Goal: Task Accomplishment & Management: Use online tool/utility

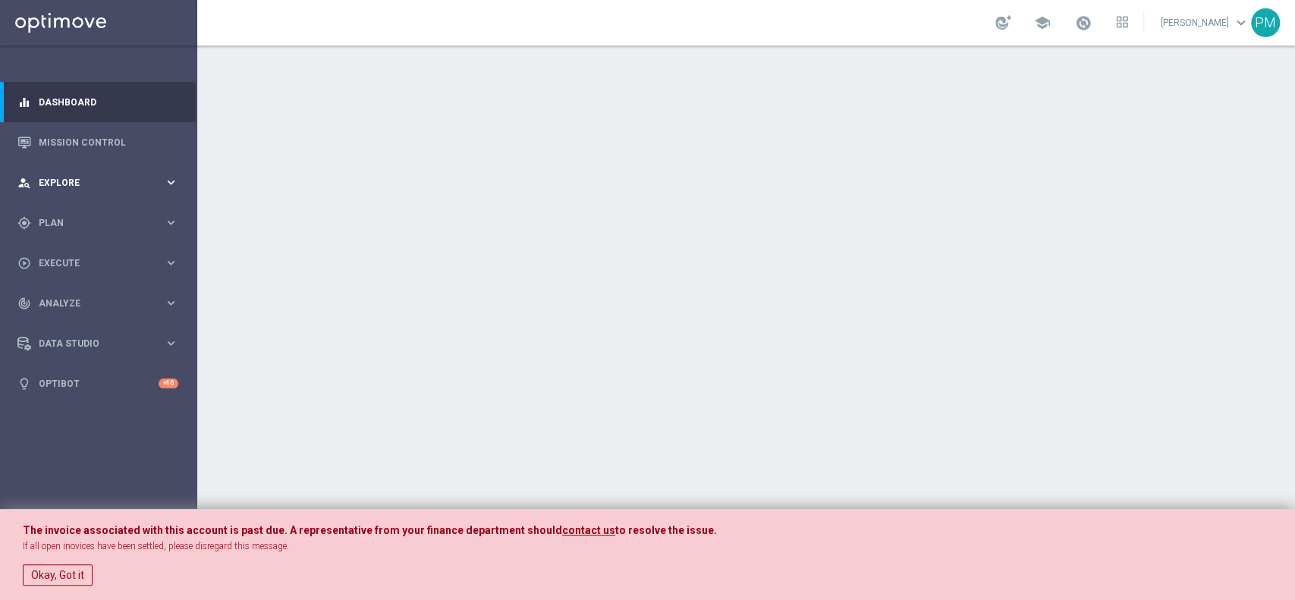
click at [80, 176] on div "person_search Explore" at bounding box center [90, 183] width 146 height 14
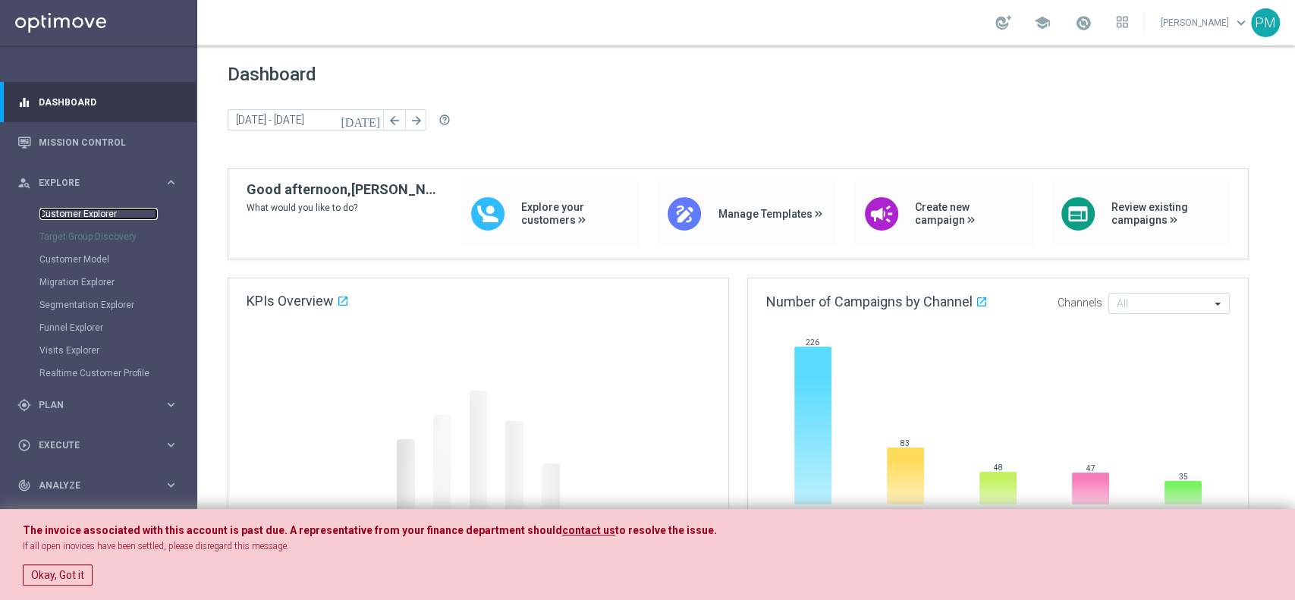
click at [93, 215] on link "Customer Explorer" at bounding box center [98, 214] width 118 height 12
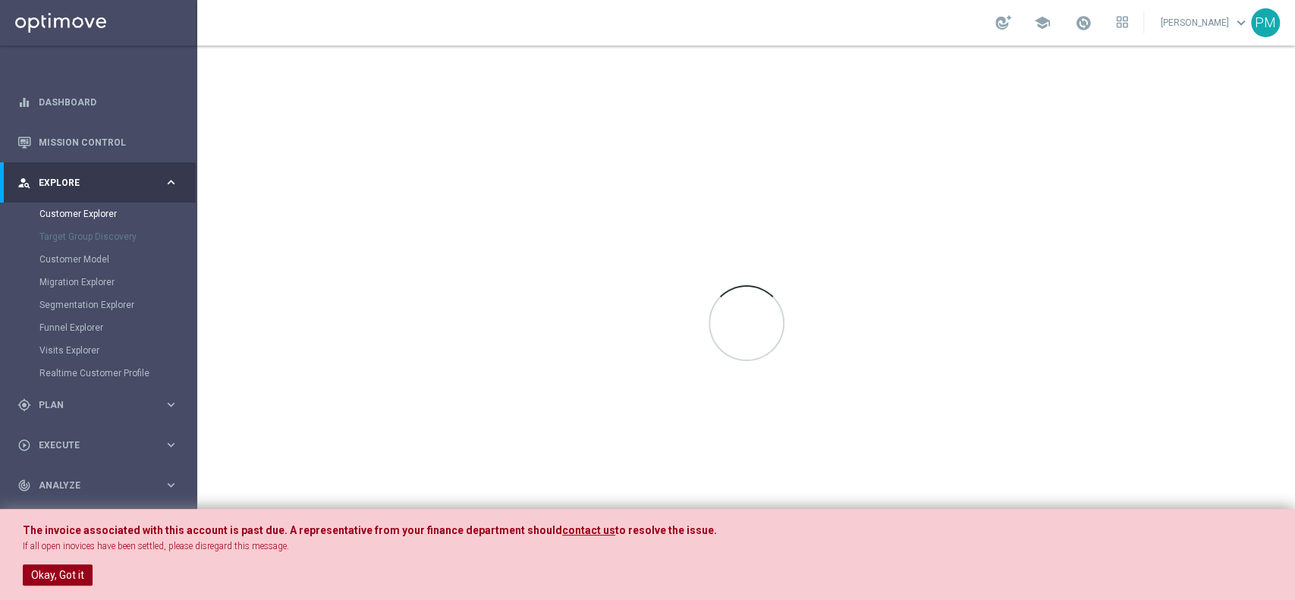
click at [46, 579] on button "Okay, Got it" at bounding box center [58, 574] width 70 height 21
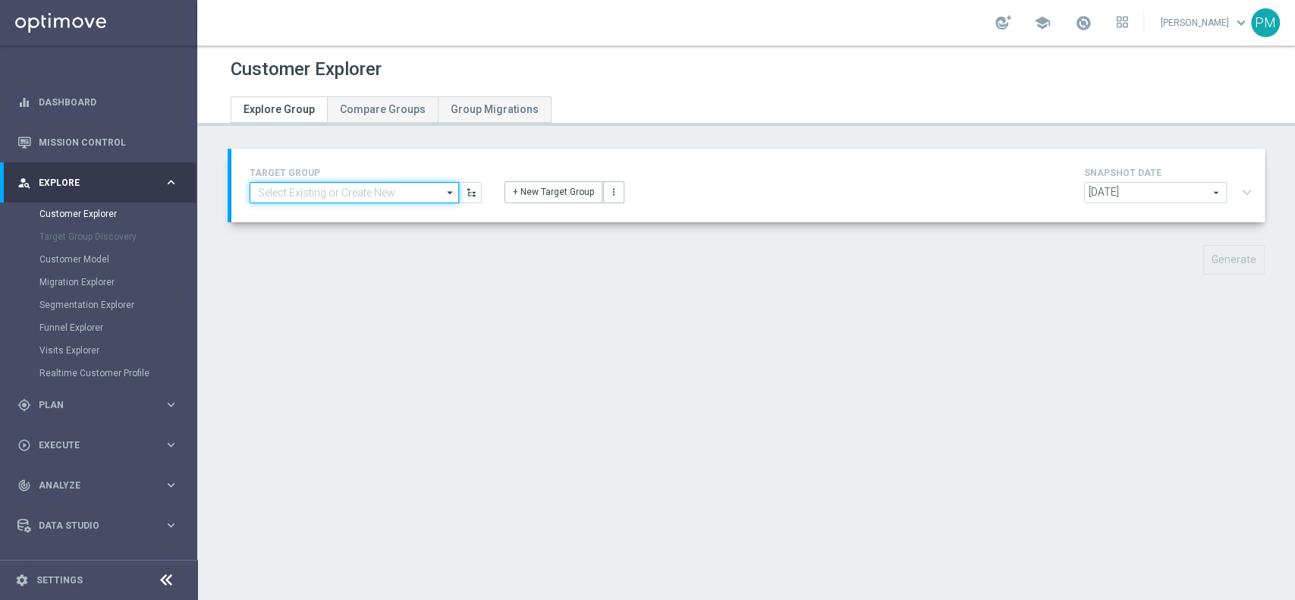
click at [378, 196] on input at bounding box center [354, 192] width 209 height 21
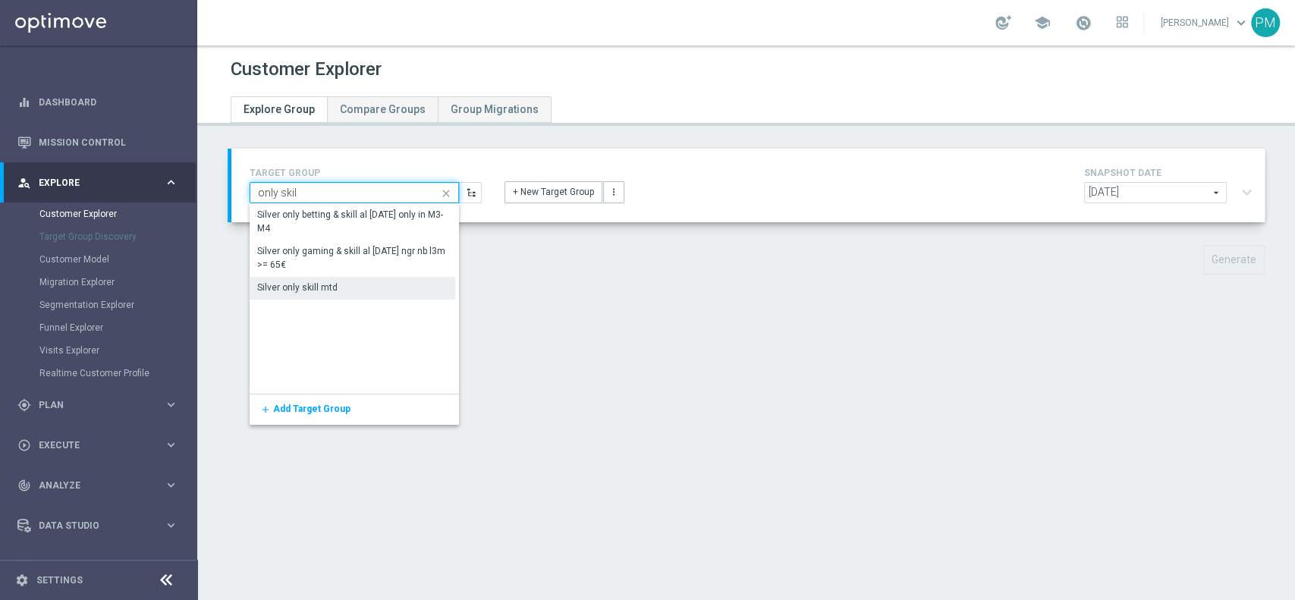
type input "only skil"
click at [325, 287] on div "Silver only skill mtd" at bounding box center [297, 288] width 80 height 14
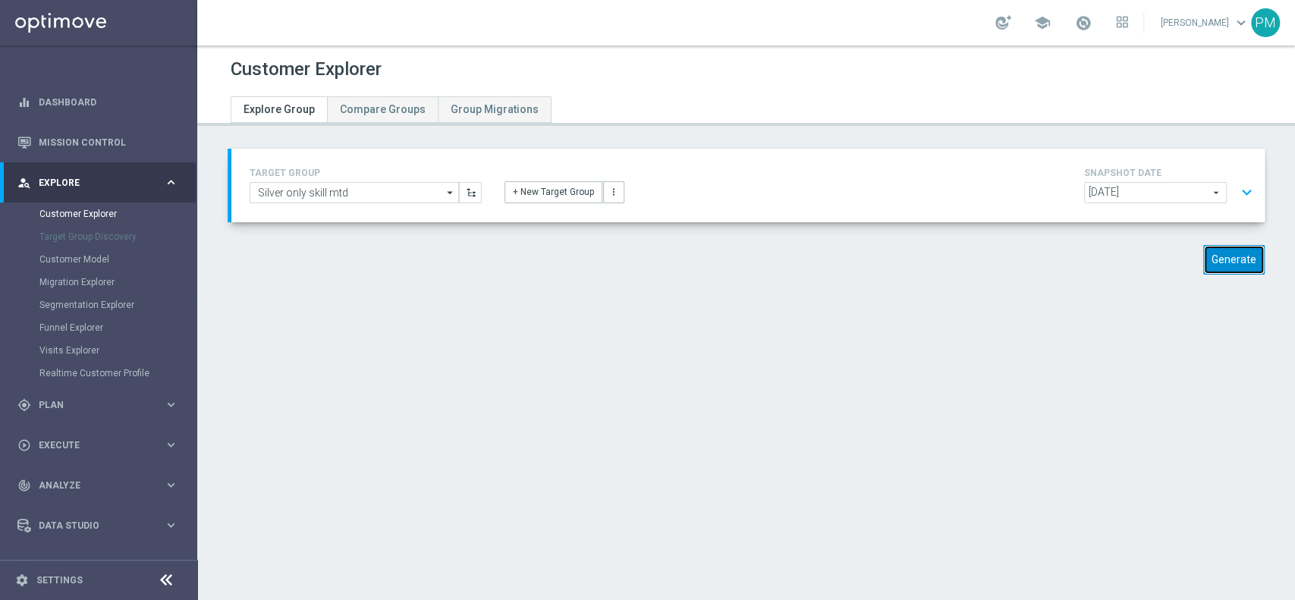
click at [1207, 260] on button "Generate" at bounding box center [1233, 260] width 61 height 30
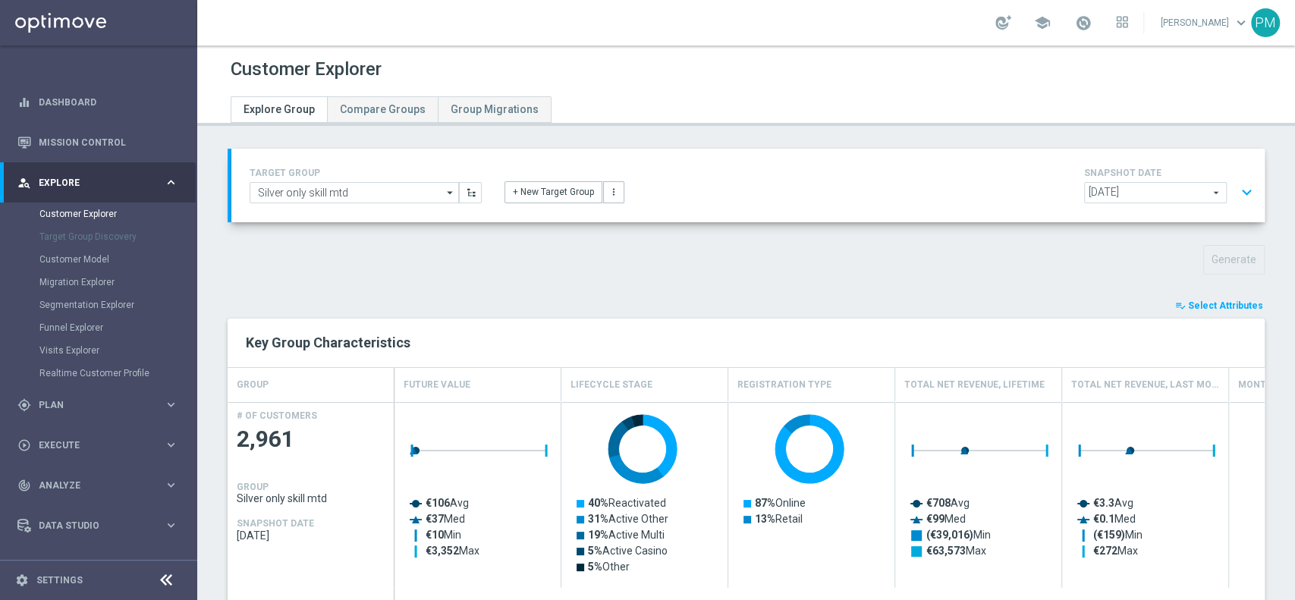
click at [1188, 304] on span "Select Attributes" at bounding box center [1225, 305] width 75 height 11
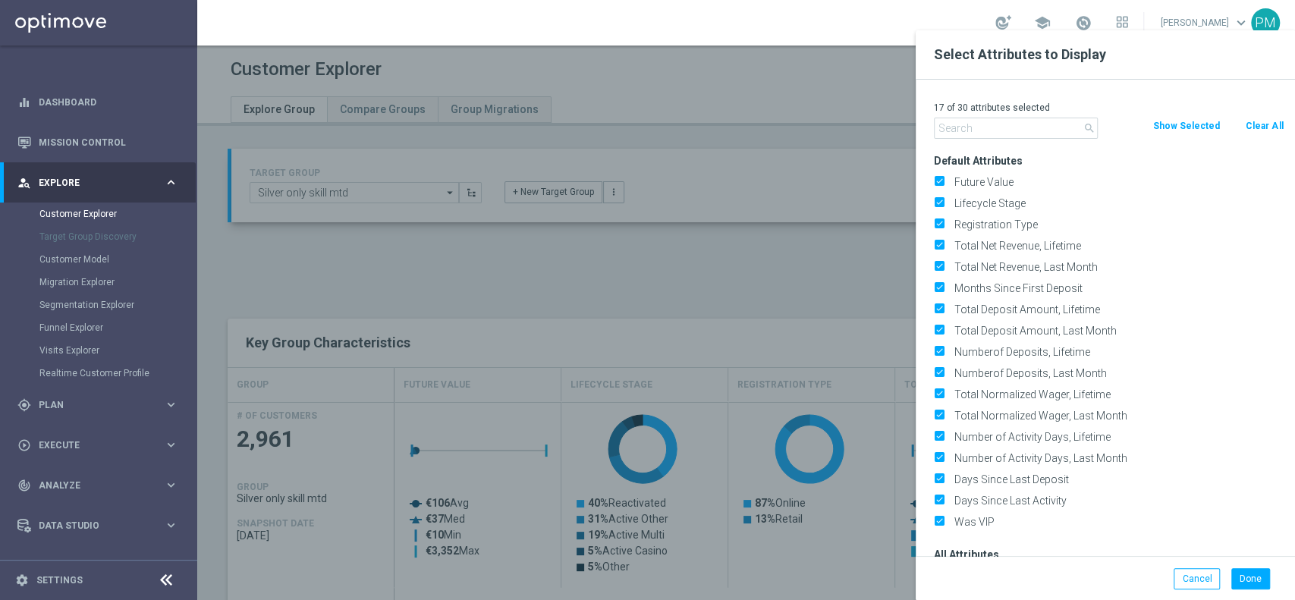
click at [1261, 119] on button "Clear All" at bounding box center [1264, 126] width 40 height 17
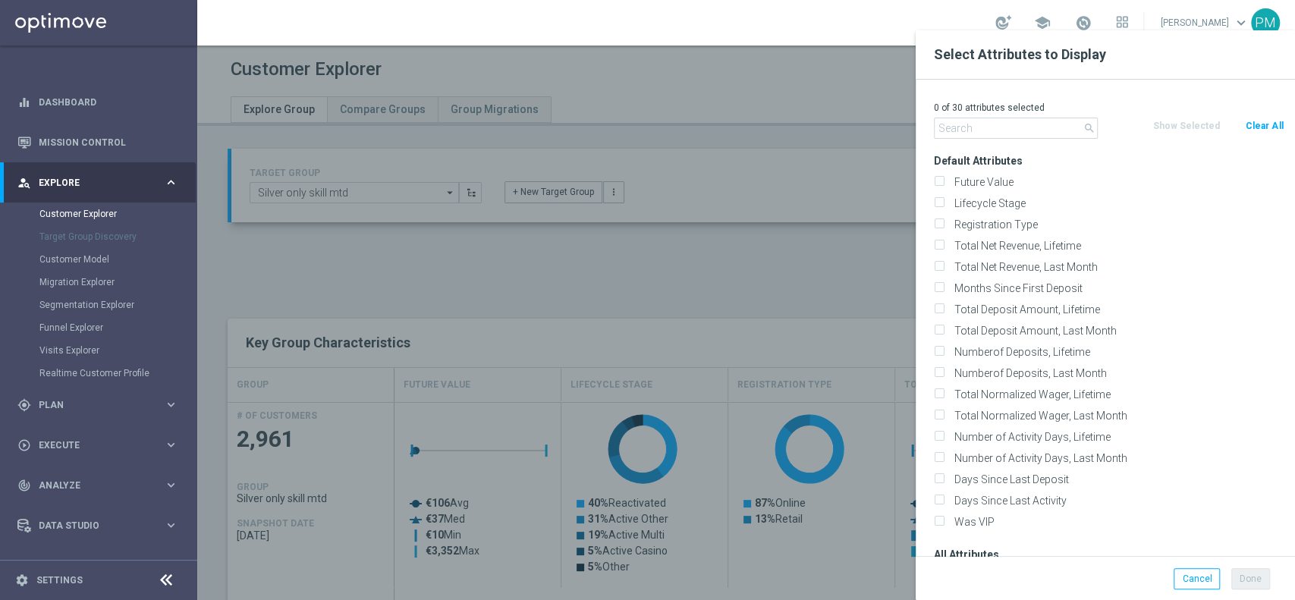
checkbox input "false"
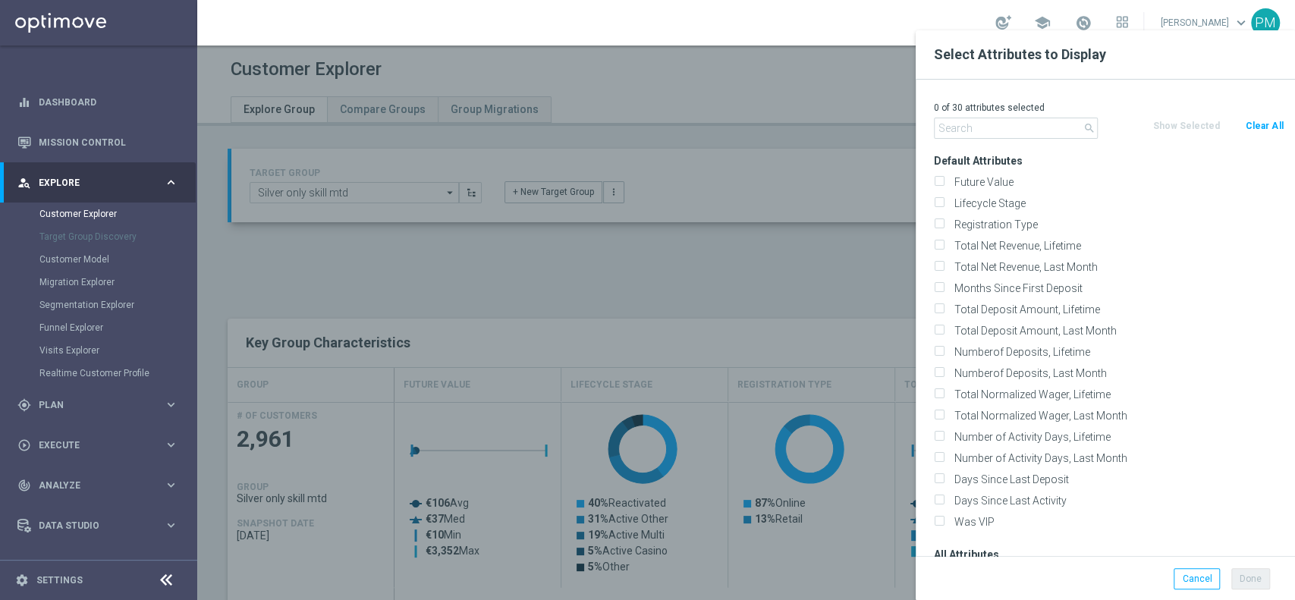
checkbox input "false"
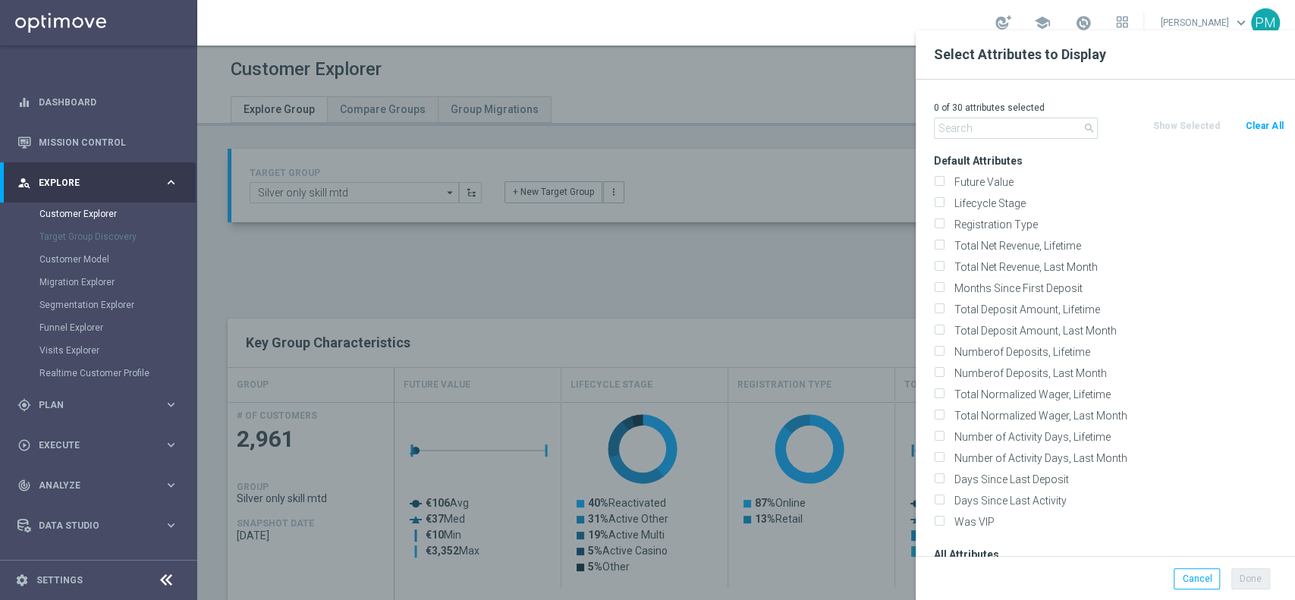
checkbox input "false"
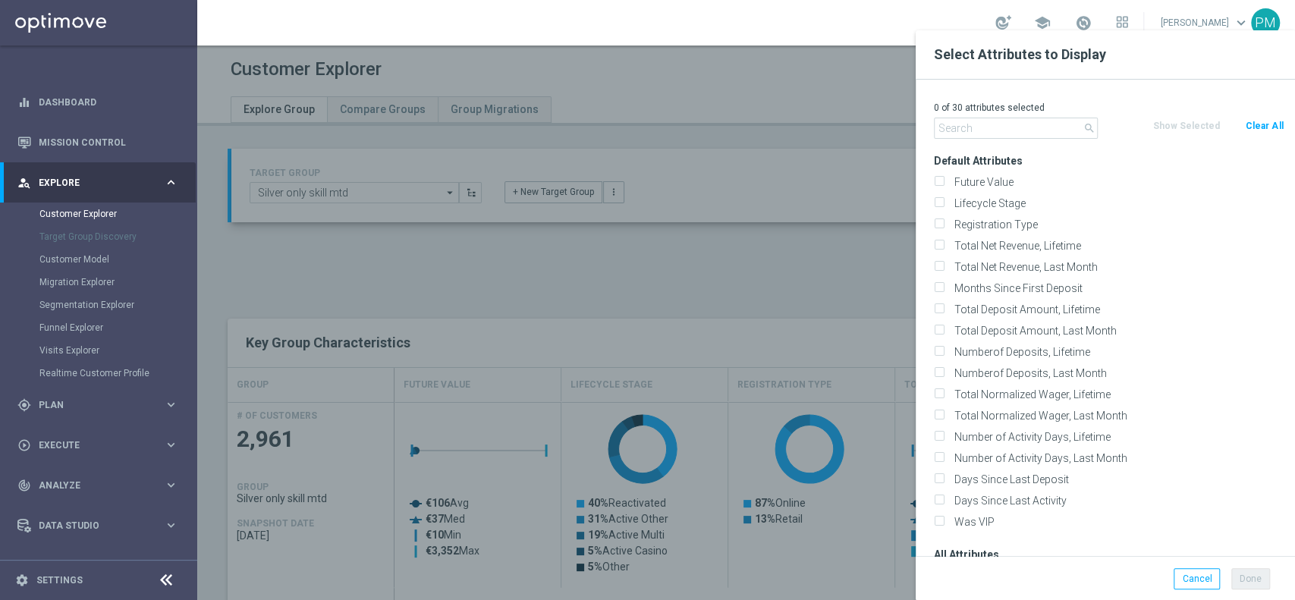
checkbox input "false"
click at [996, 121] on input "text" at bounding box center [1016, 128] width 164 height 21
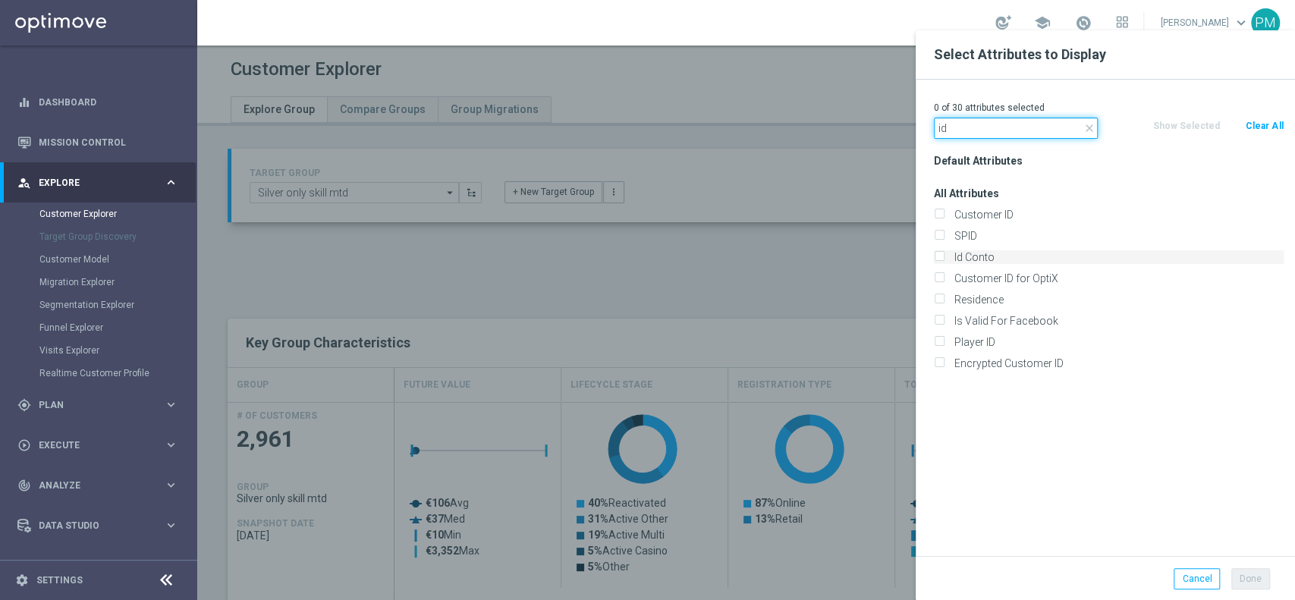
type input "id"
click at [969, 253] on label "Id Conto" at bounding box center [1116, 257] width 334 height 14
click at [944, 254] on input "Id Conto" at bounding box center [939, 259] width 10 height 10
checkbox input "true"
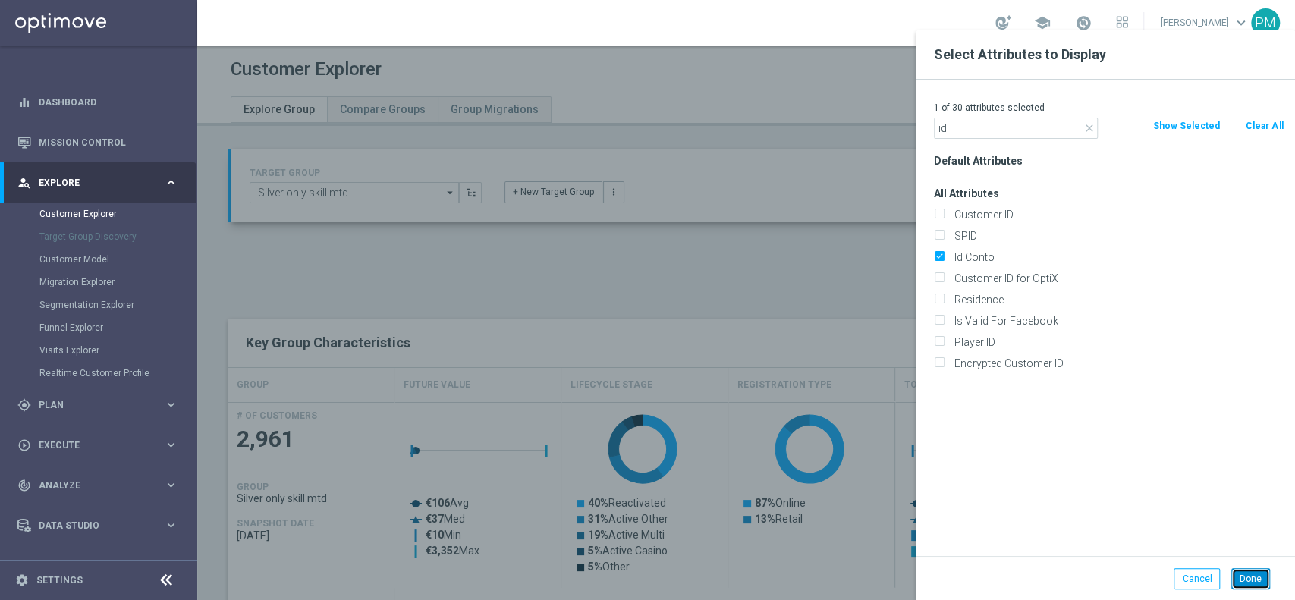
click at [1241, 576] on button "Done" at bounding box center [1250, 578] width 39 height 21
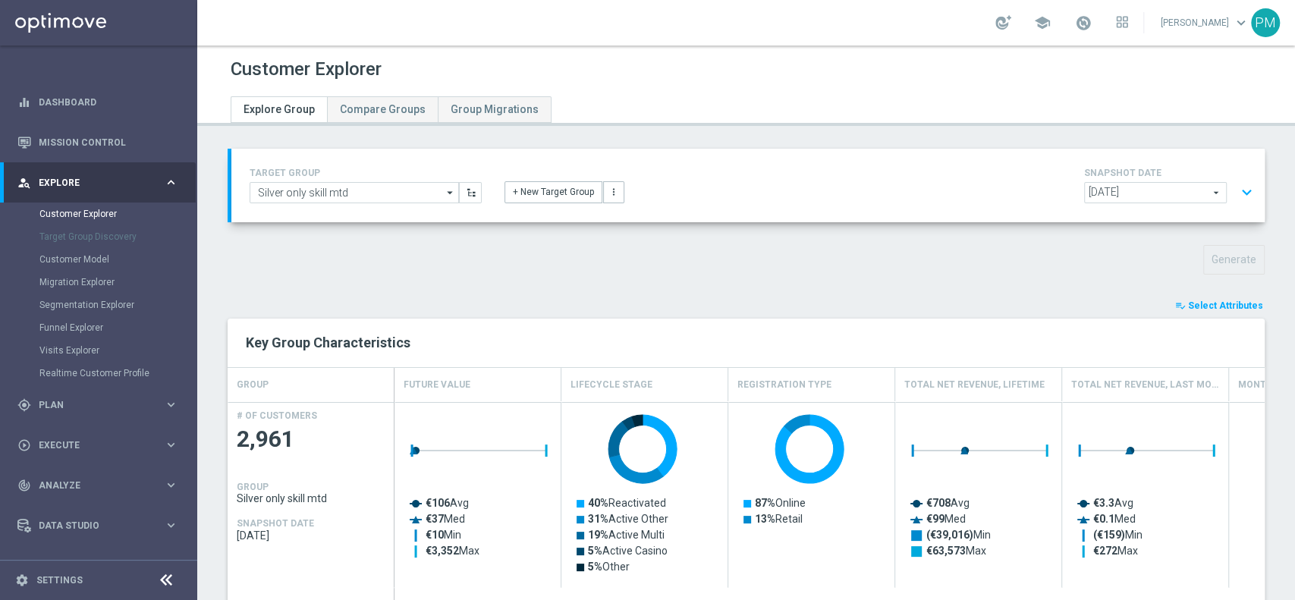
type input "Search"
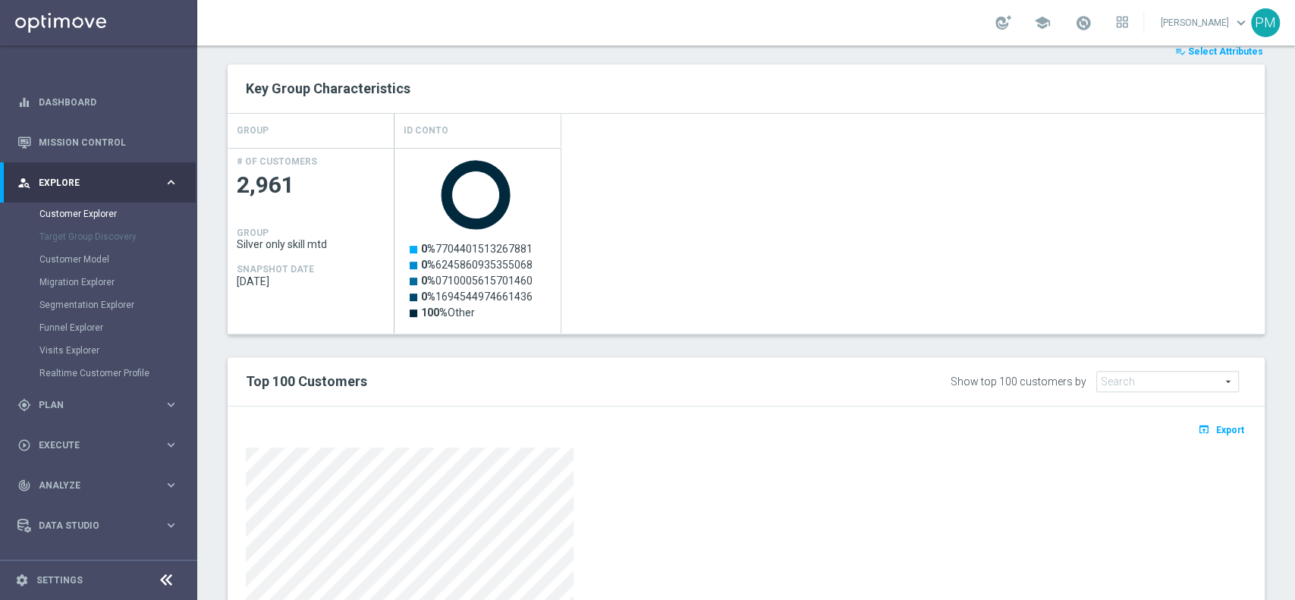
scroll to position [256, 0]
click at [1195, 419] on button "open_in_browser Export" at bounding box center [1220, 428] width 51 height 20
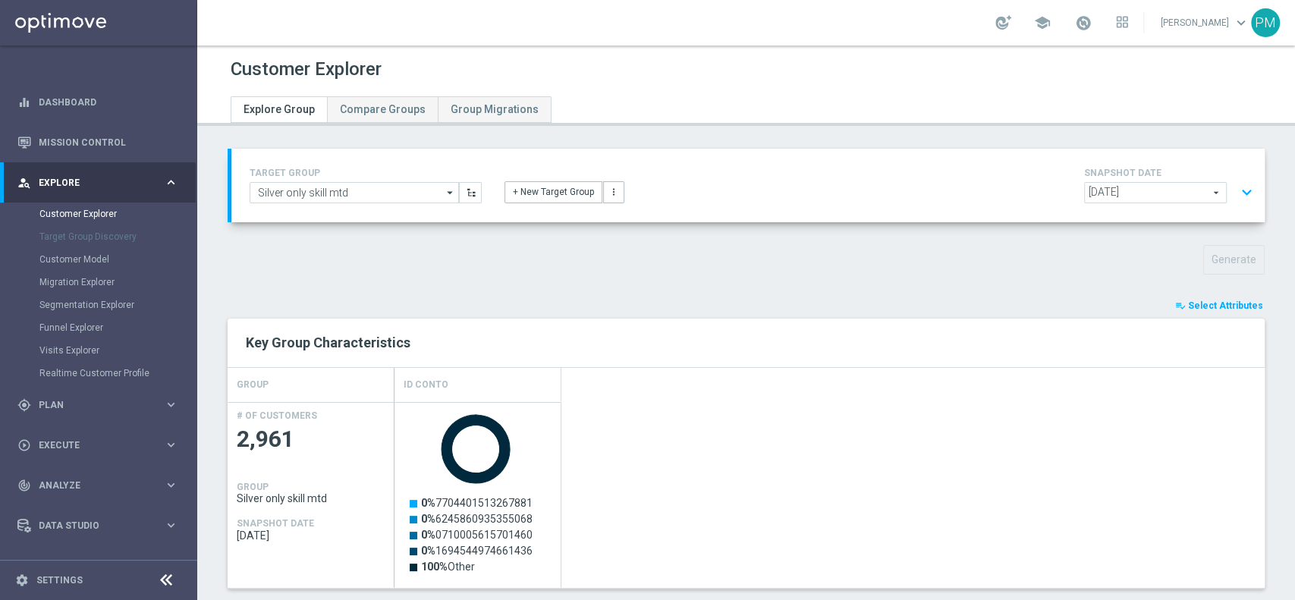
click at [366, 179] on div "TARGET GROUP Silver only skill mtd Silver only skill mtd arrow_drop_down Show S…" at bounding box center [365, 183] width 255 height 39
click at [372, 192] on input "Silver only skill mtd" at bounding box center [354, 192] width 209 height 21
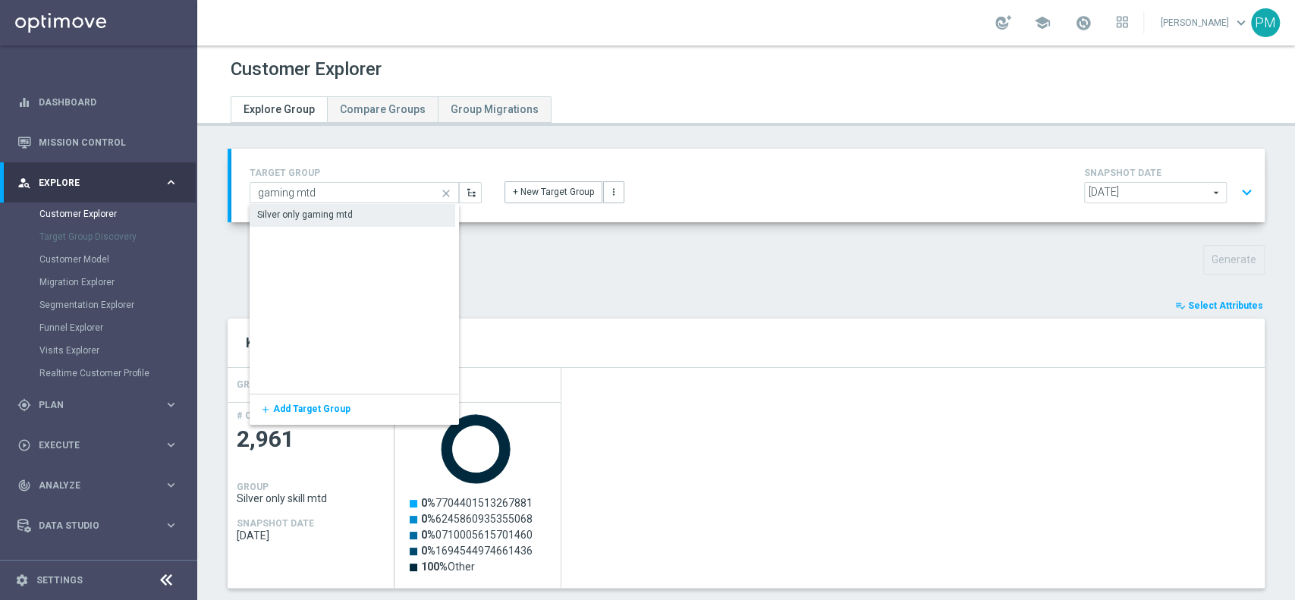
click at [364, 213] on div "Silver only gaming mtd" at bounding box center [353, 214] width 206 height 21
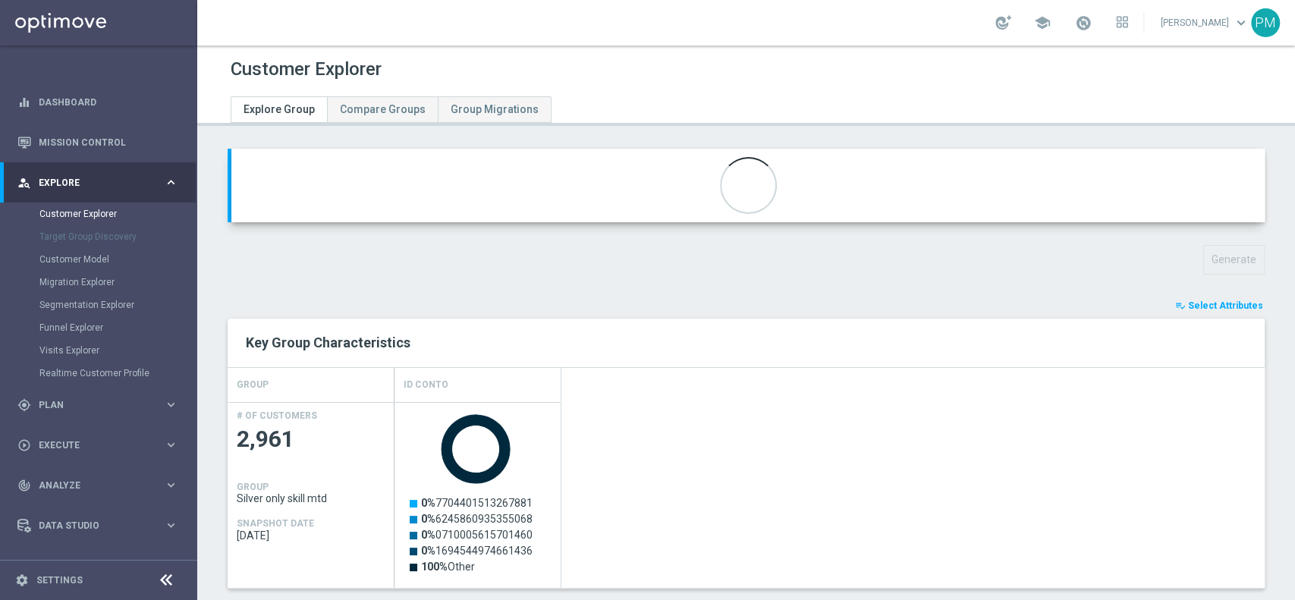
type input "Silver only gaming mtd"
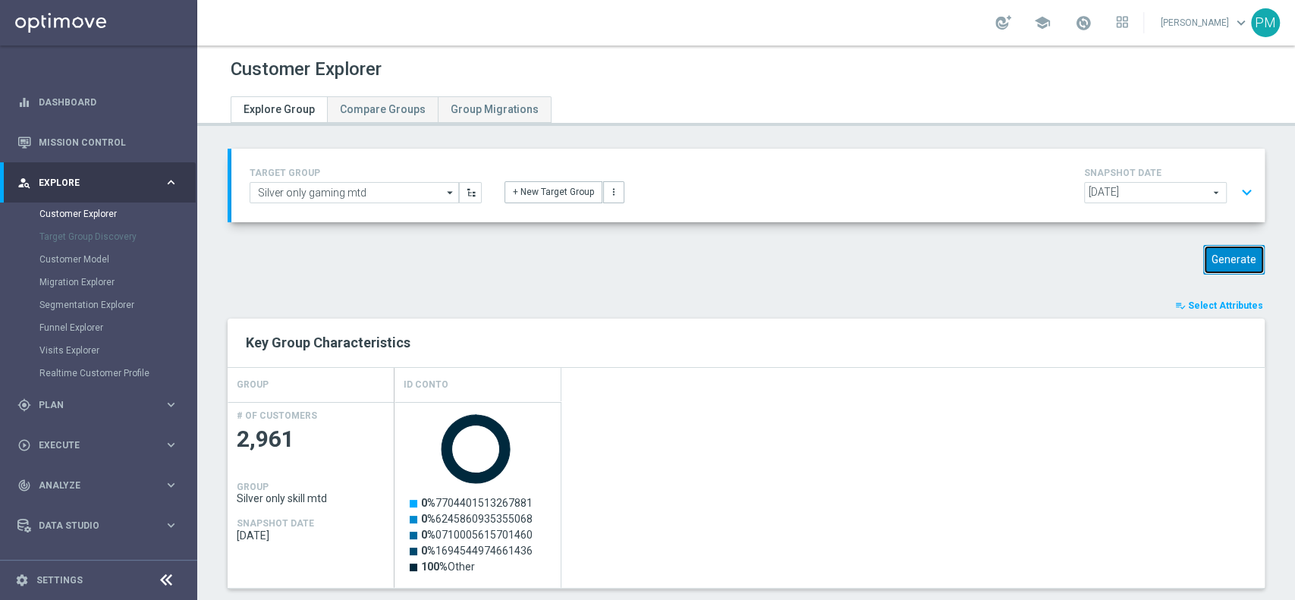
click at [1206, 250] on button "Generate" at bounding box center [1233, 260] width 61 height 30
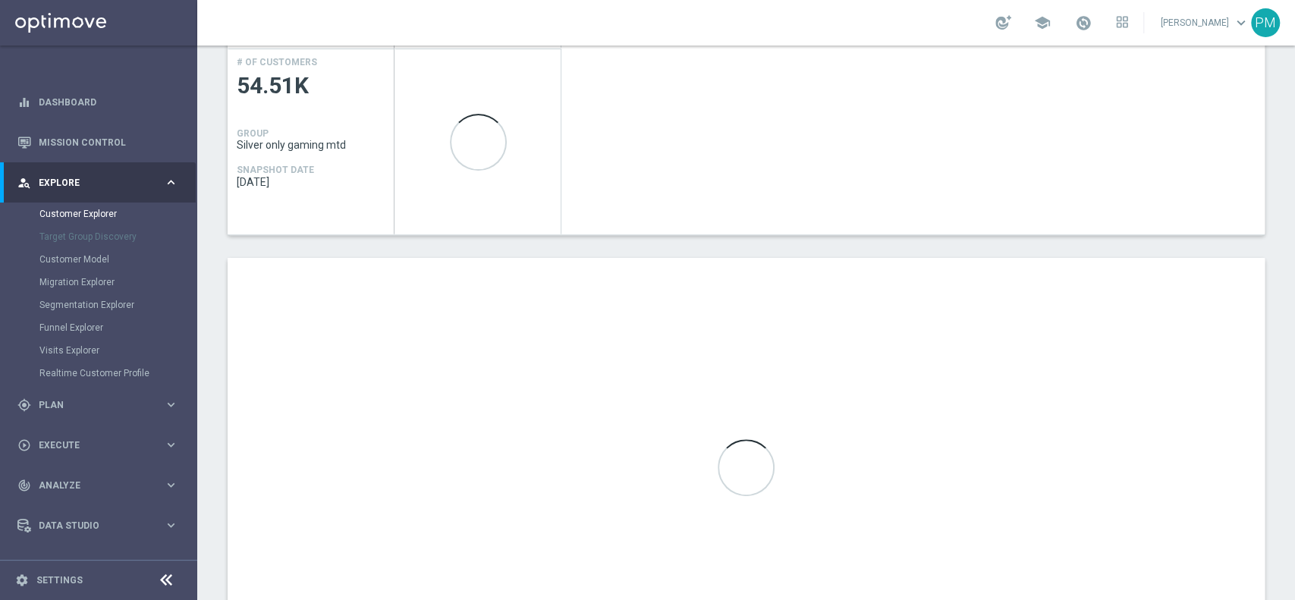
scroll to position [467, 0]
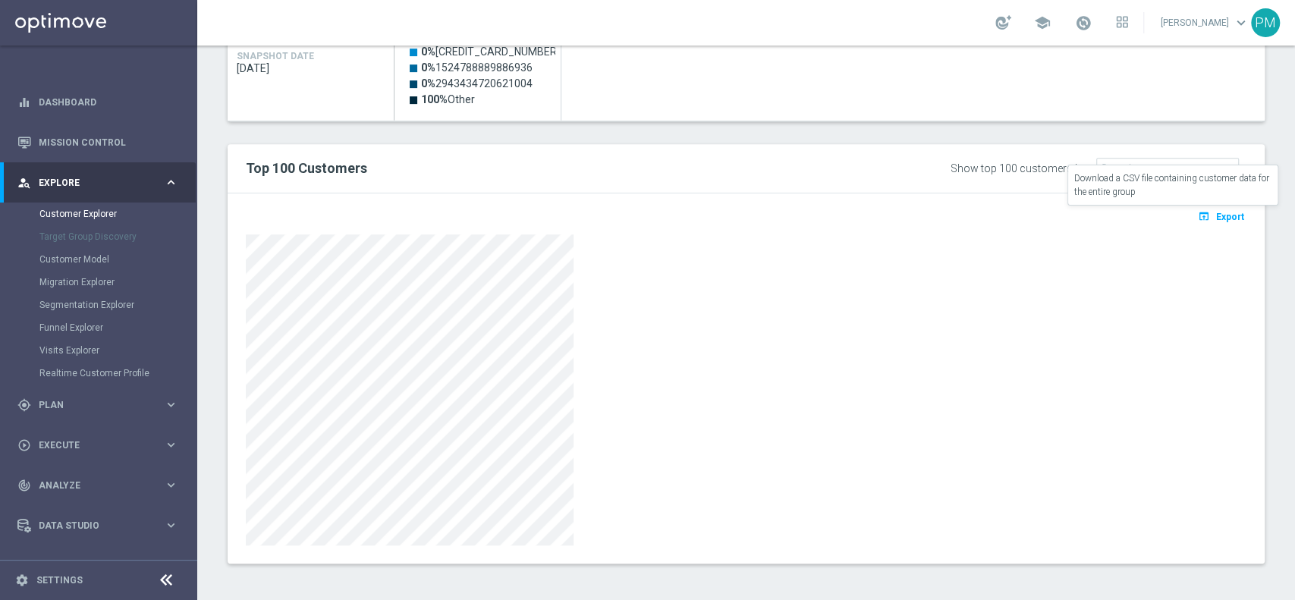
click at [1216, 218] on span "Export" at bounding box center [1230, 217] width 28 height 11
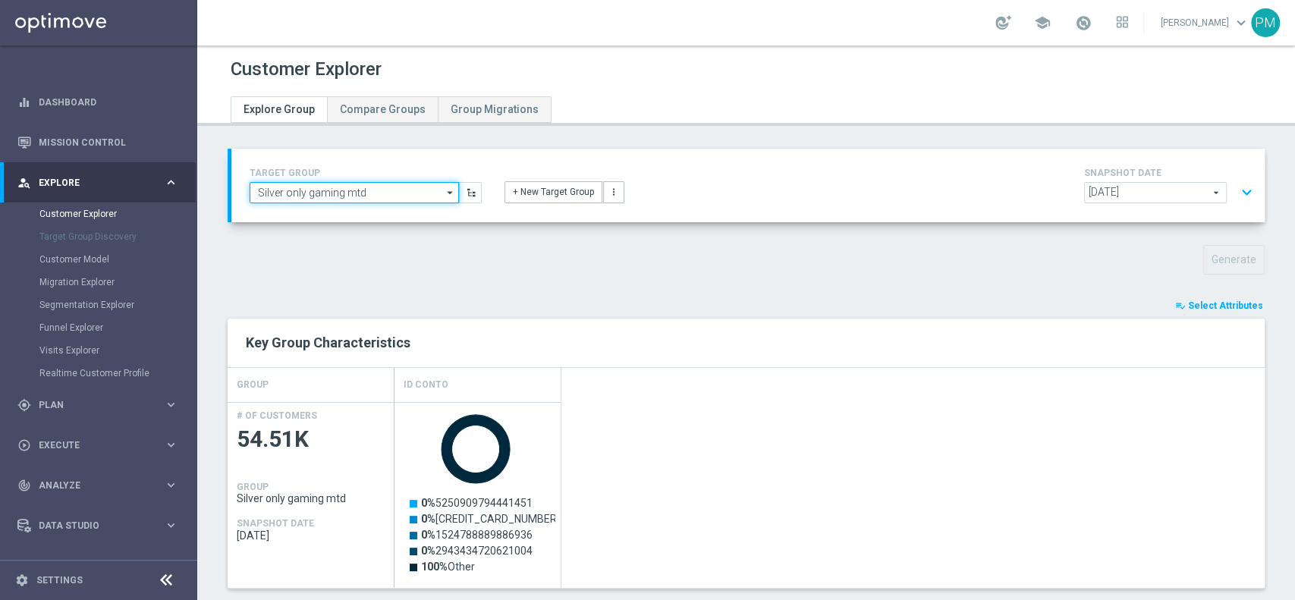
click at [349, 188] on input "Silver only gaming mtd" at bounding box center [354, 192] width 209 height 21
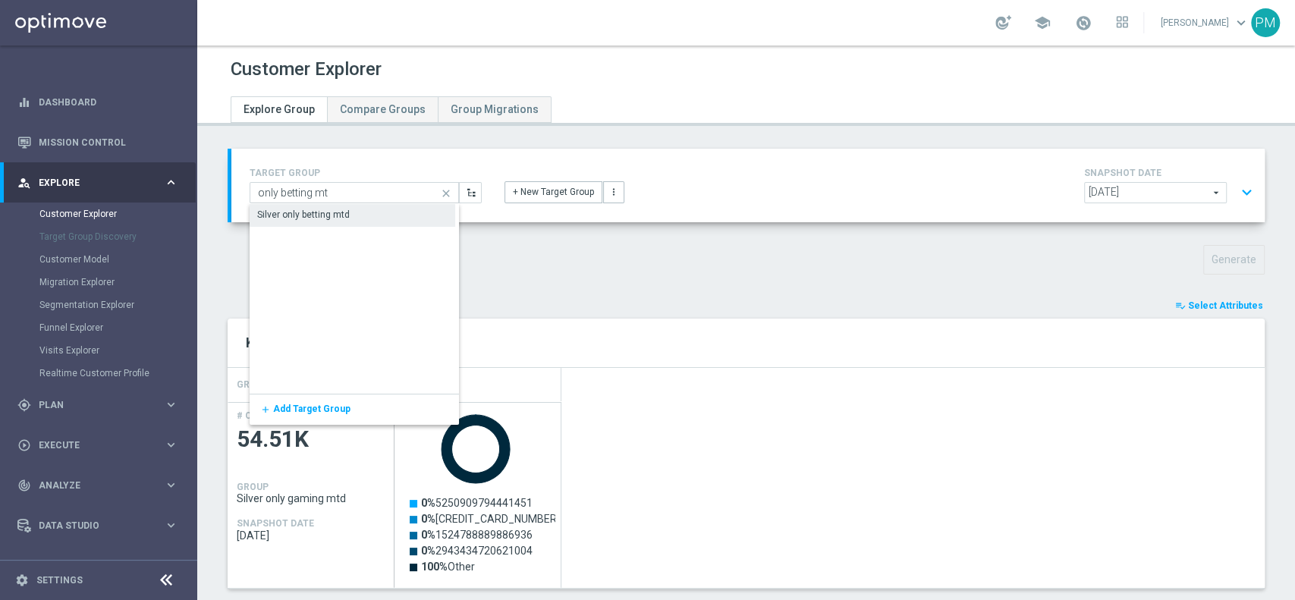
click at [343, 211] on div "Silver only betting mtd" at bounding box center [303, 215] width 93 height 14
type input "Silver only betting mtd"
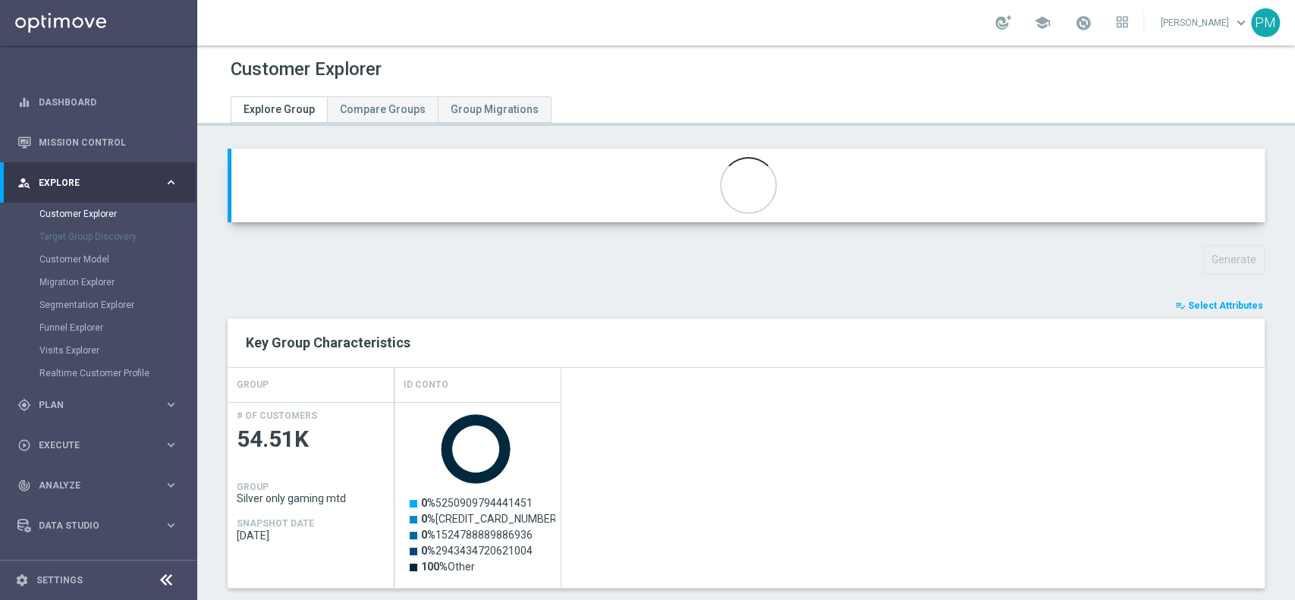
type input "Customer Target Groups"
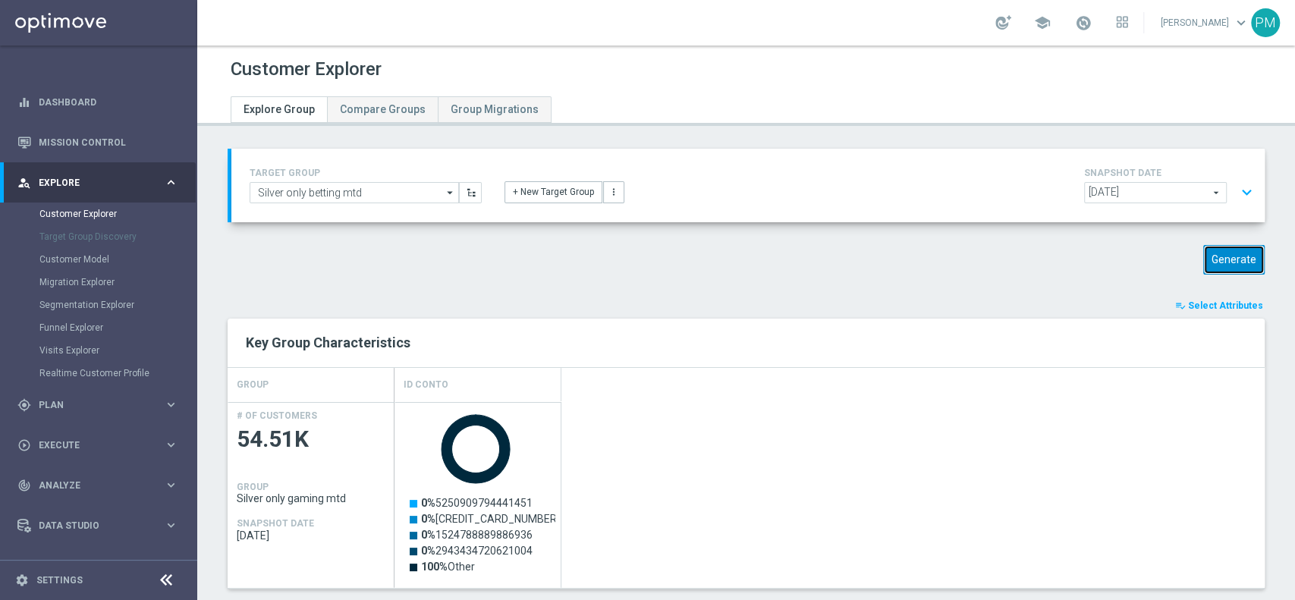
click at [1205, 246] on button "Generate" at bounding box center [1233, 260] width 61 height 30
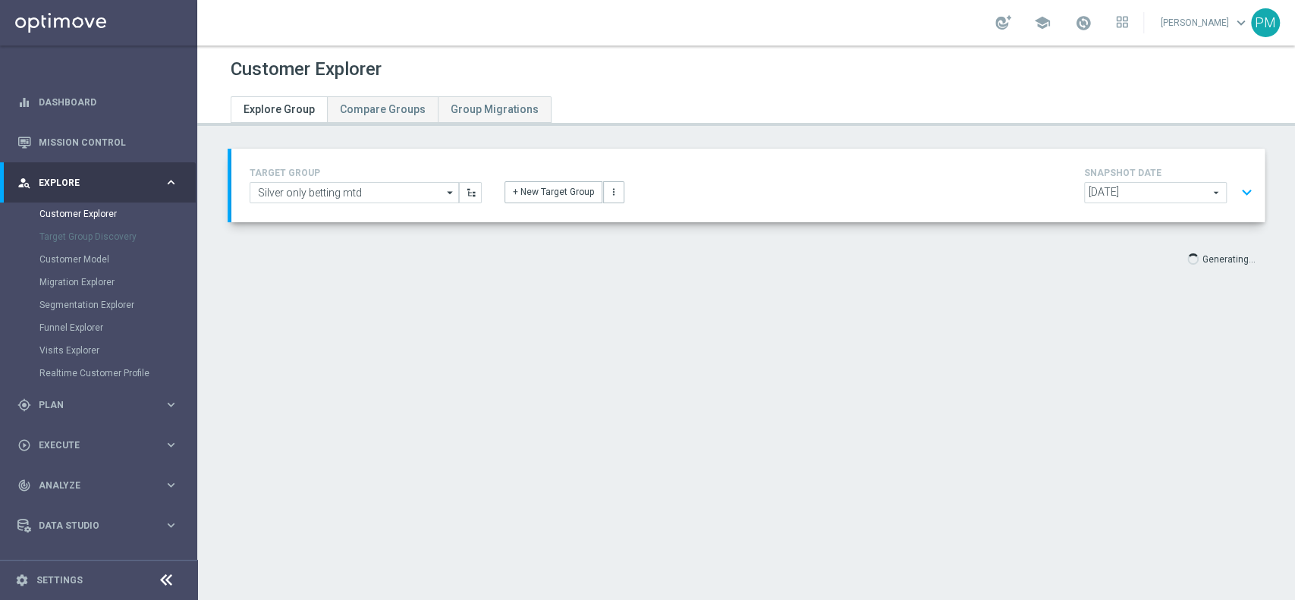
click at [1236, 181] on button "expand_more" at bounding box center [1247, 192] width 22 height 29
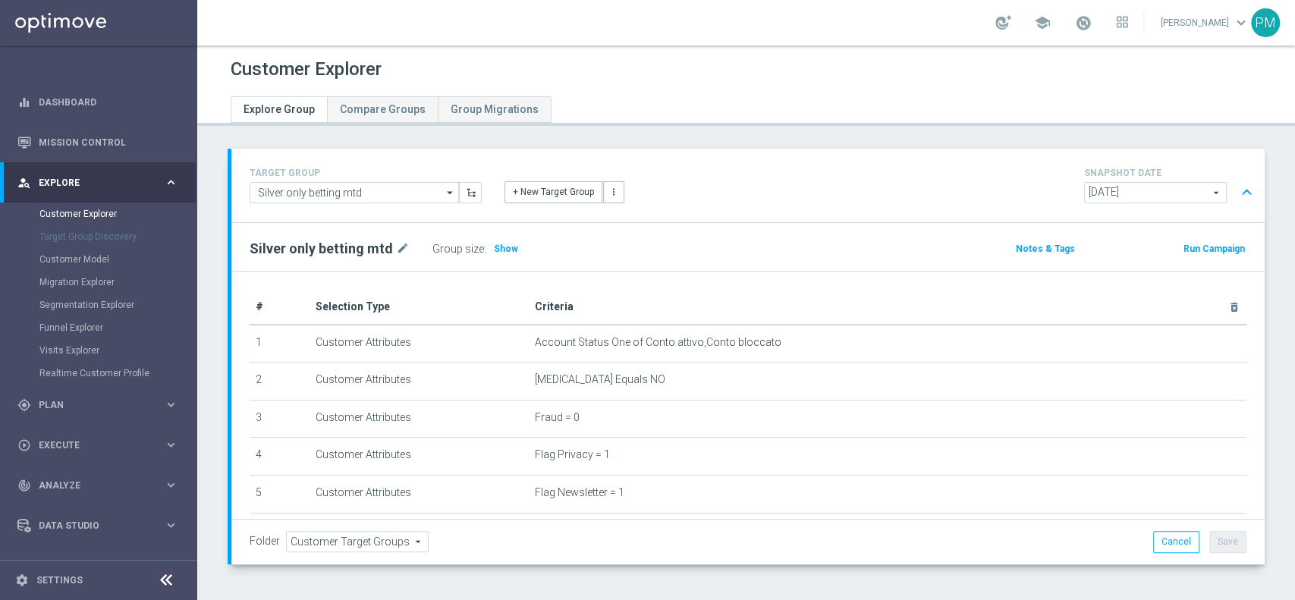
click at [1236, 191] on button "expand_less" at bounding box center [1247, 192] width 22 height 29
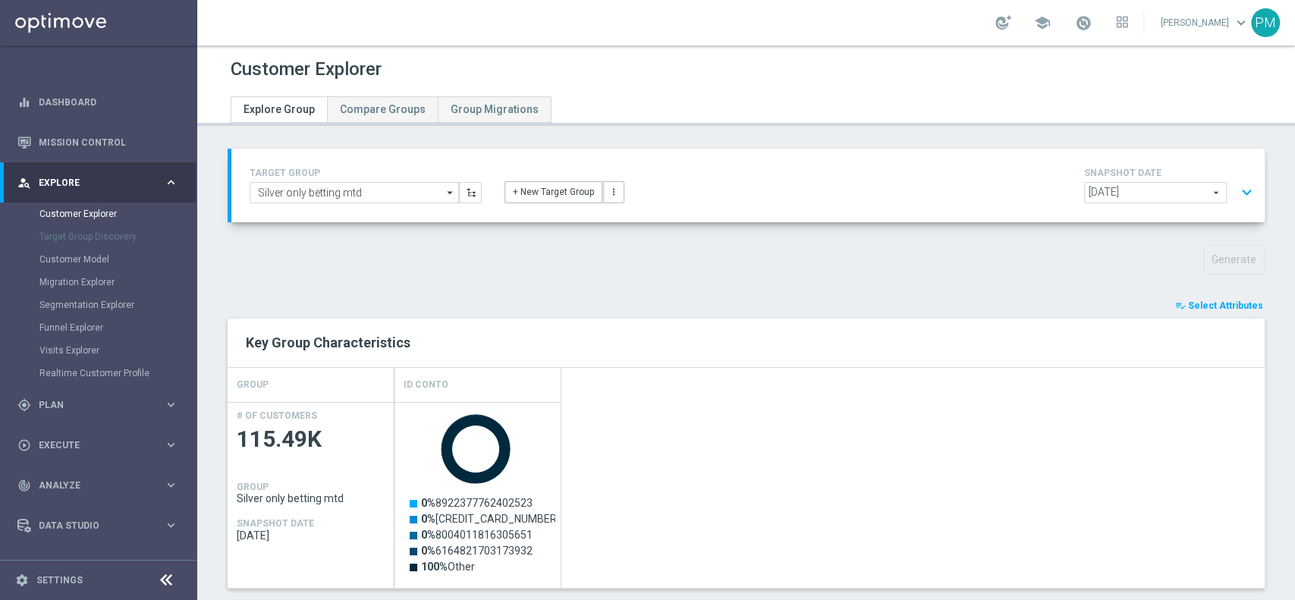
scroll to position [467, 0]
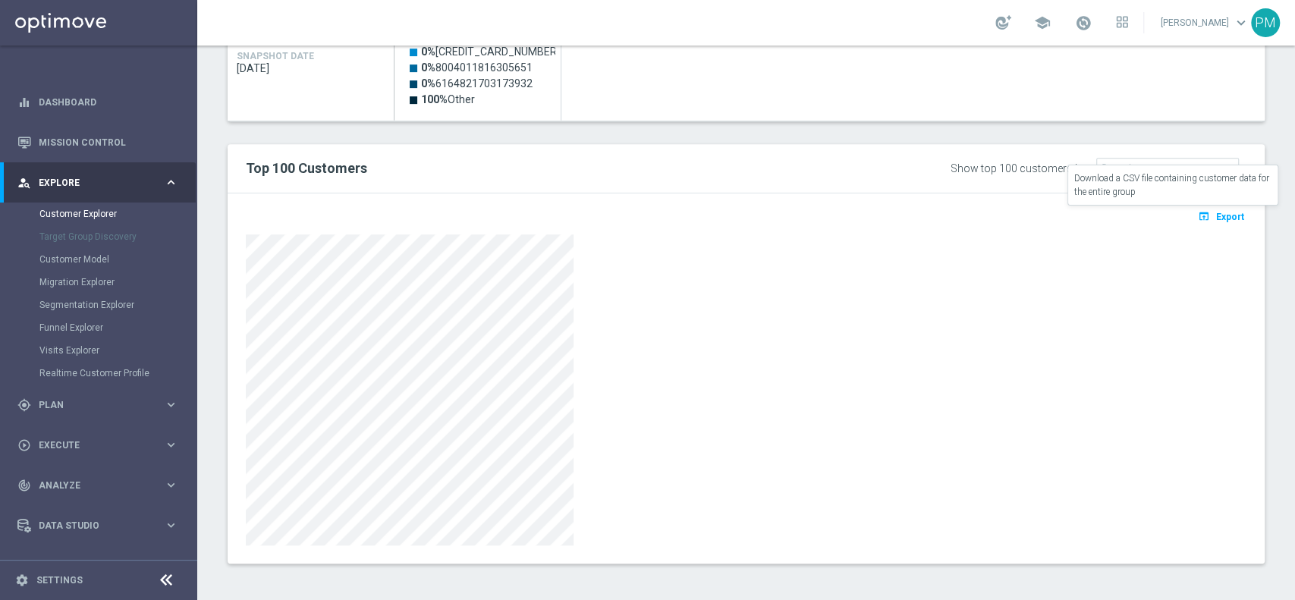
click at [1216, 214] on span "Export" at bounding box center [1230, 217] width 28 height 11
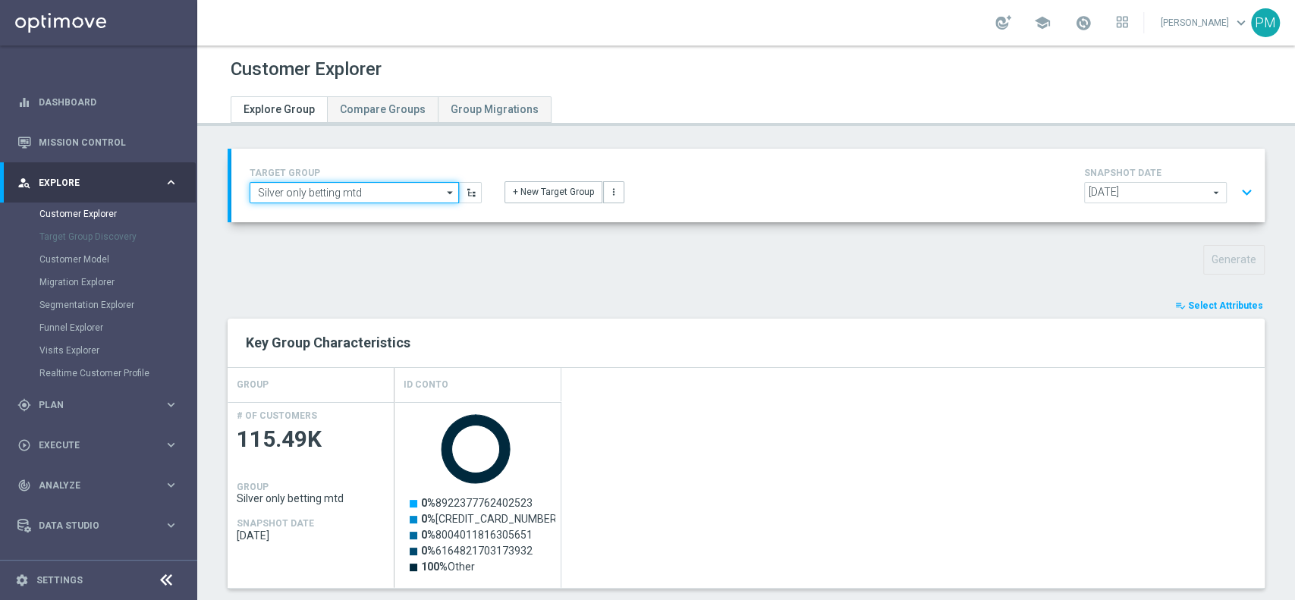
click at [319, 190] on input "Silver only betting mtd" at bounding box center [354, 192] width 209 height 21
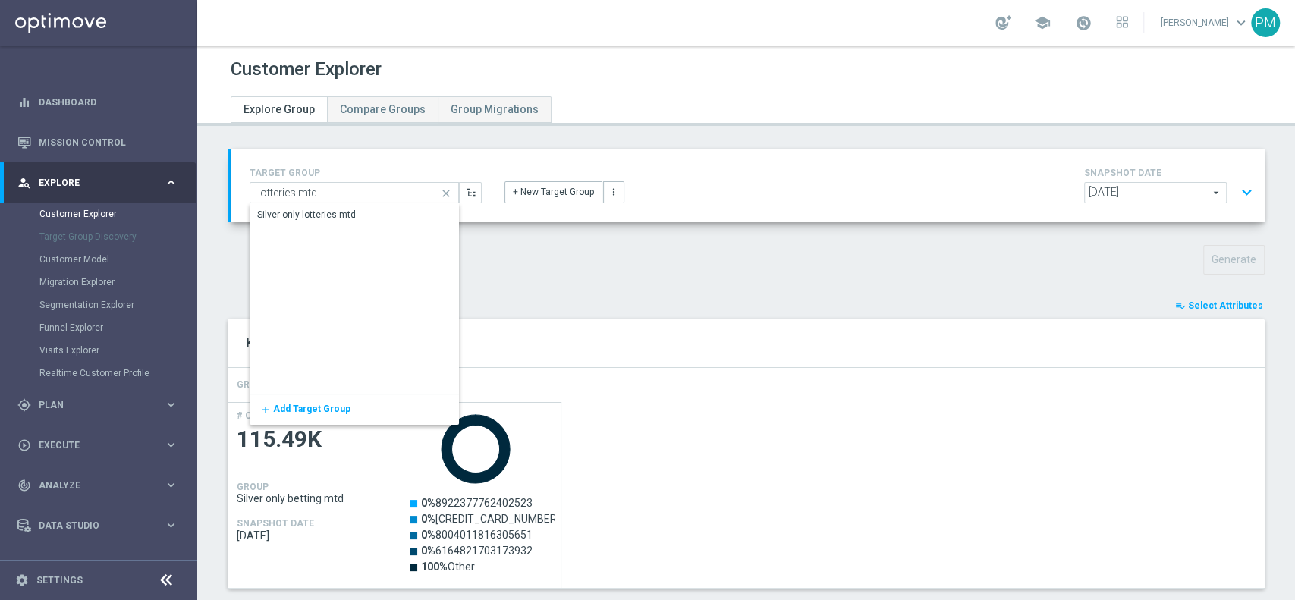
click at [330, 225] on div "Silver only lotteries mtd" at bounding box center [353, 215] width 206 height 23
click at [358, 215] on div "Silver only lotteries mtd" at bounding box center [353, 215] width 206 height 23
type input "Silver only lotteries mtd"
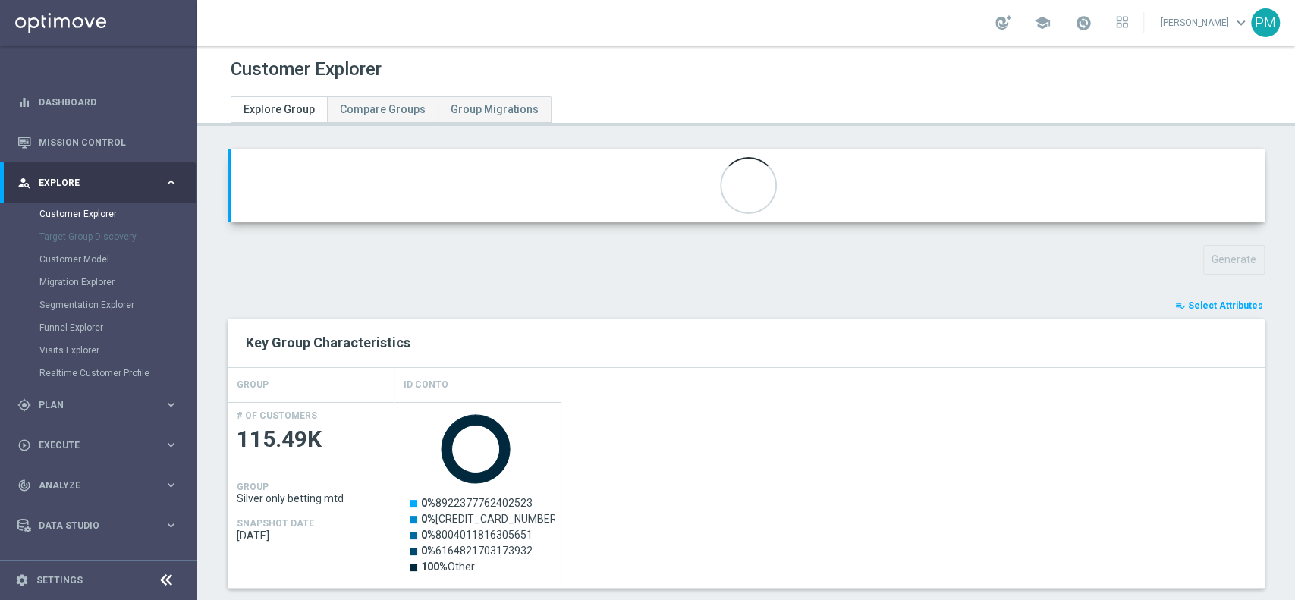
type input "Cross Selling Silver"
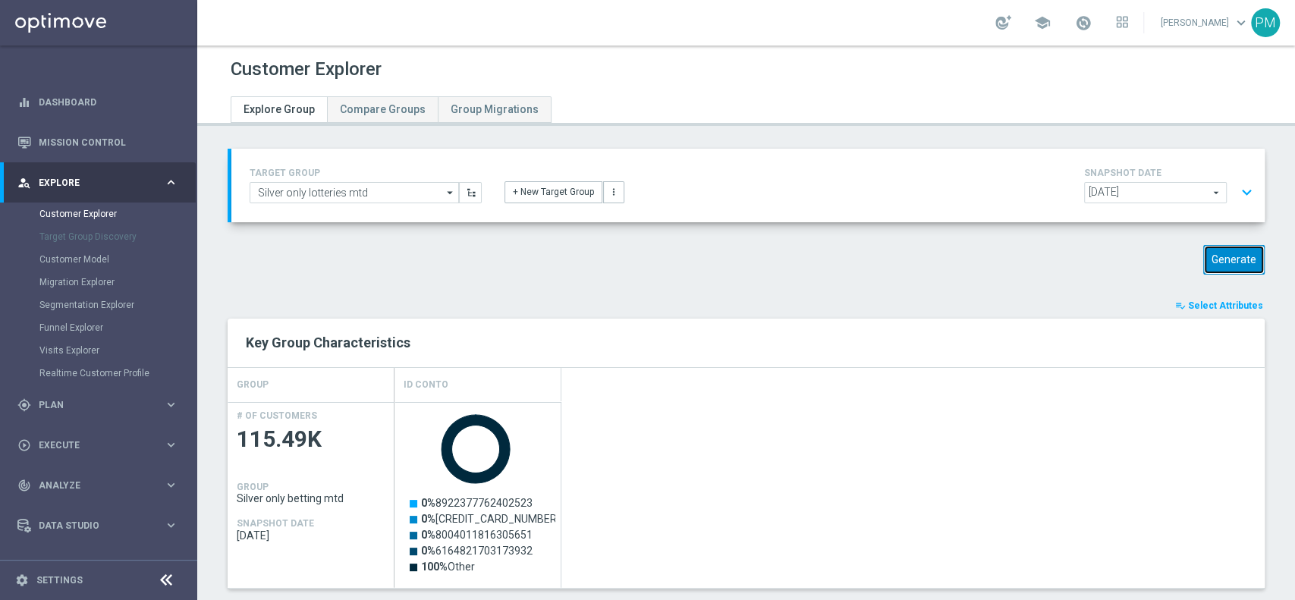
click at [1214, 264] on button "Generate" at bounding box center [1233, 260] width 61 height 30
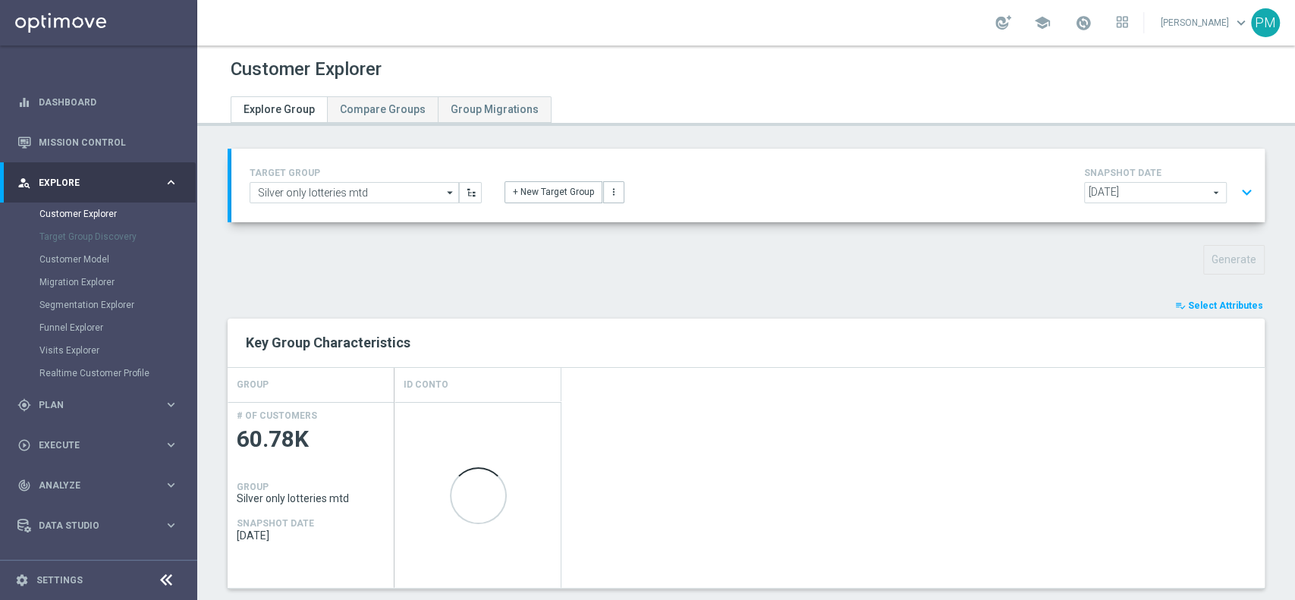
click at [797, 260] on div "Generate" at bounding box center [746, 260] width 1060 height 30
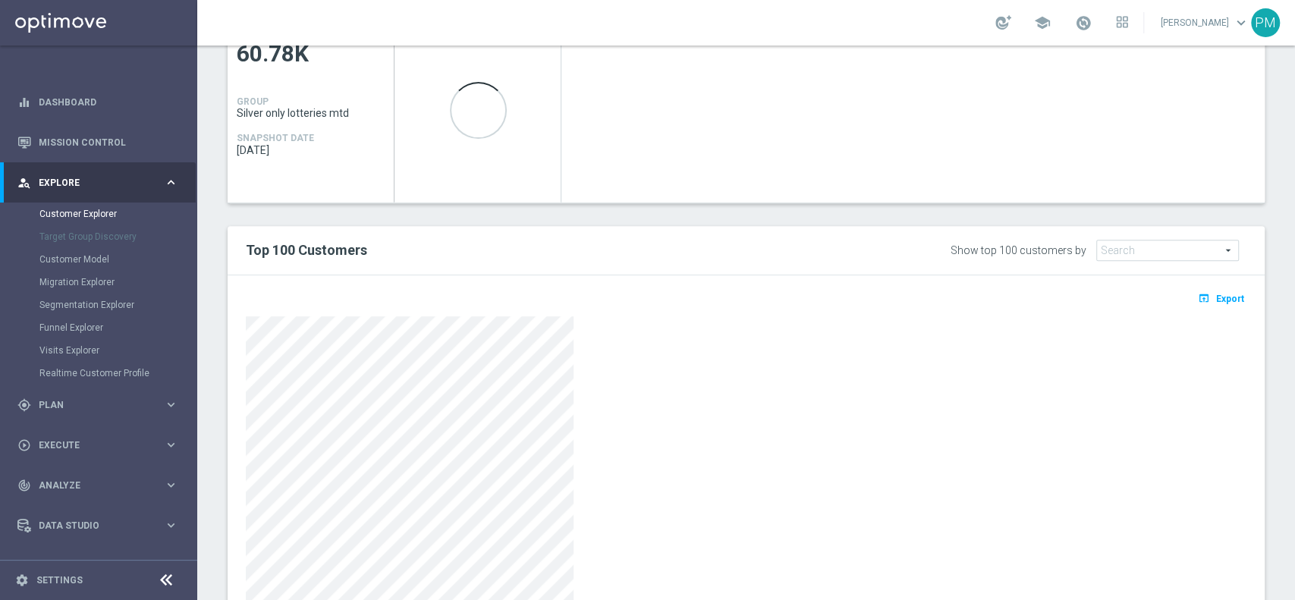
scroll to position [467, 0]
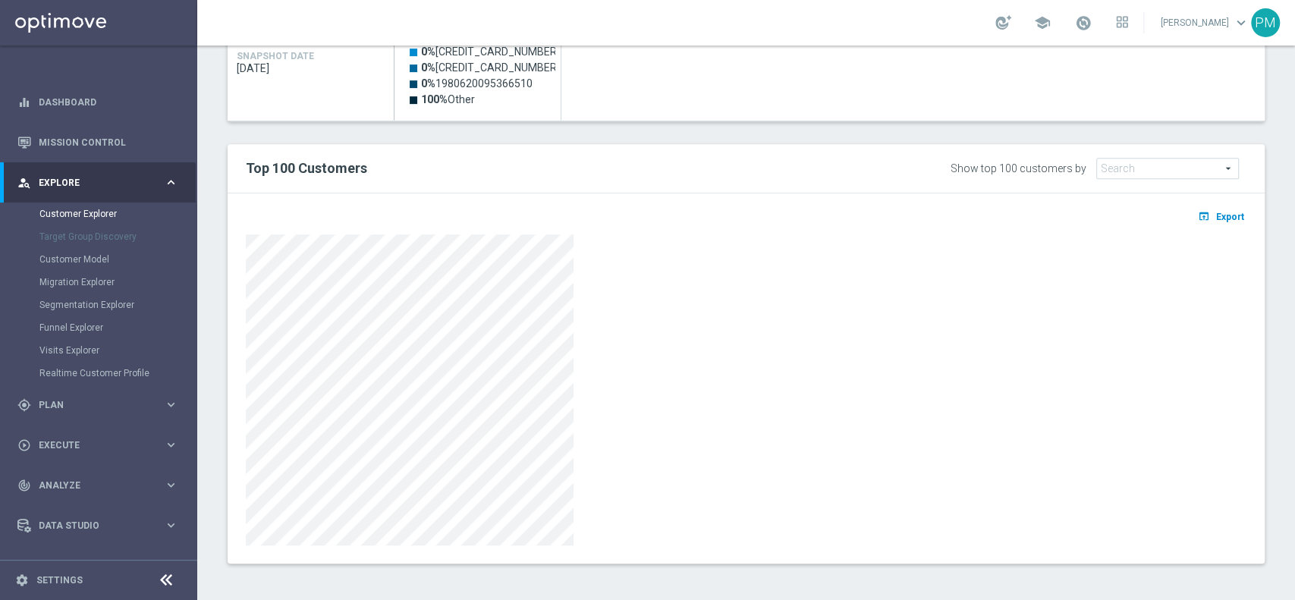
click at [1182, 212] on div "open_in_browser Export" at bounding box center [745, 221] width 1023 height 19
click at [1198, 210] on icon "open_in_browser" at bounding box center [1206, 216] width 16 height 12
